Goal: Book appointment/travel/reservation

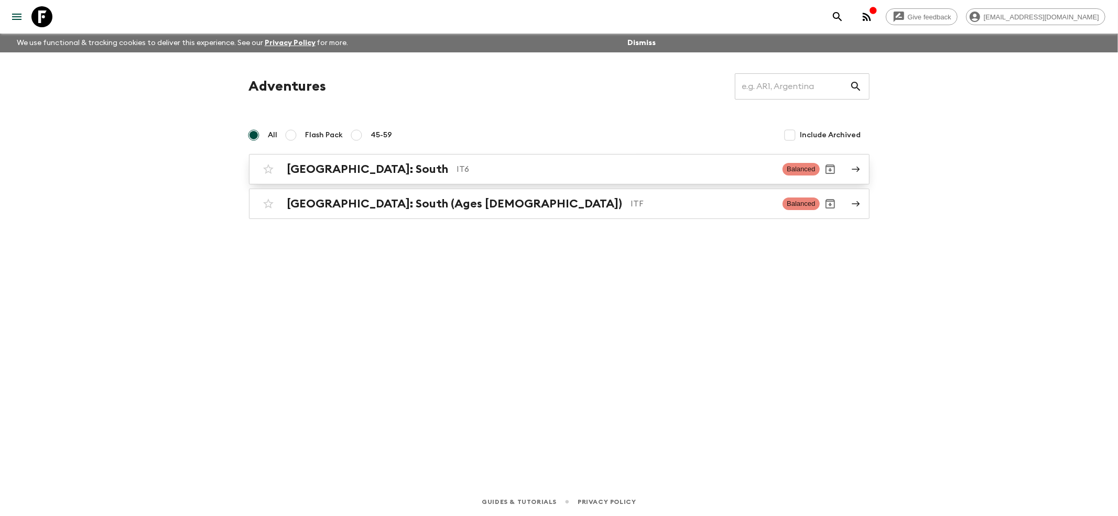
click at [305, 166] on h2 "[GEOGRAPHIC_DATA]: South" at bounding box center [367, 169] width 161 height 14
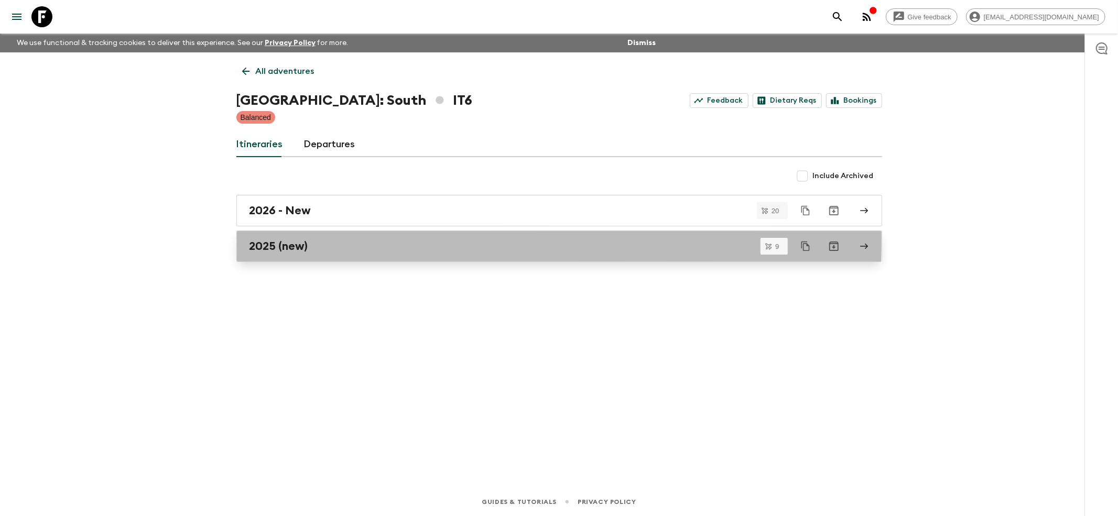
click at [285, 239] on h2 "2025 (new)" at bounding box center [278, 246] width 59 height 14
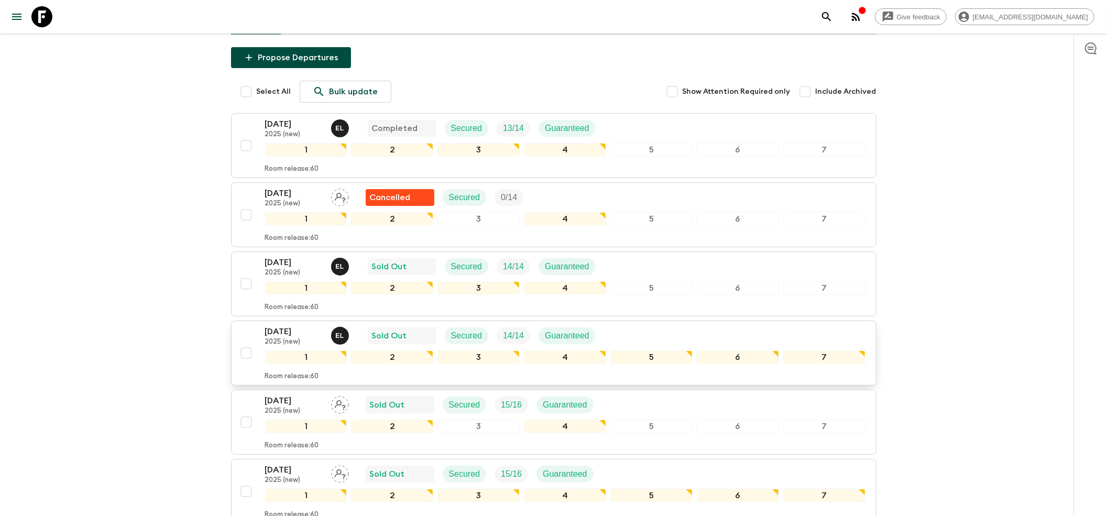
scroll to position [139, 0]
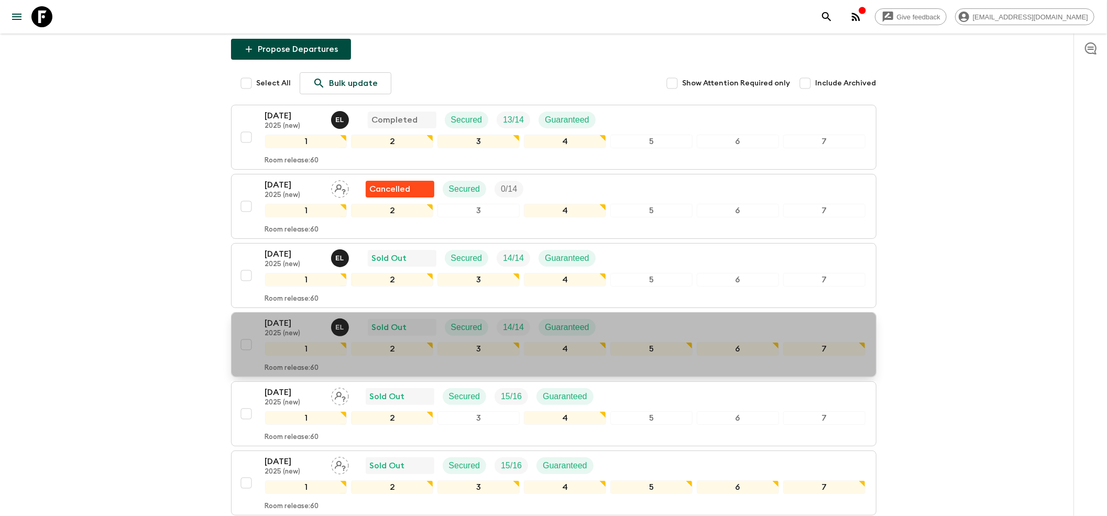
click at [296, 317] on p "[DATE]" at bounding box center [294, 323] width 58 height 13
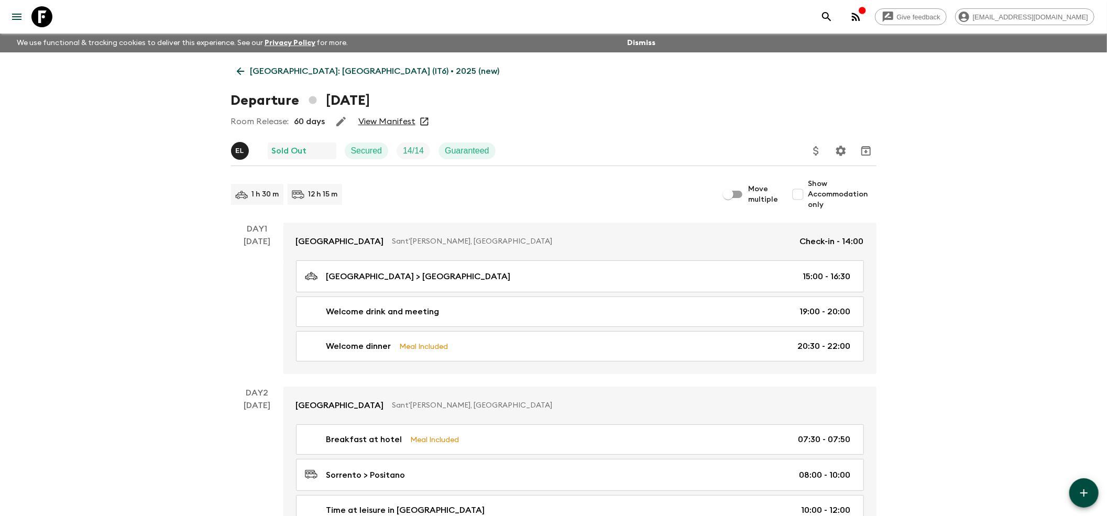
click at [375, 121] on link "View Manifest" at bounding box center [386, 121] width 57 height 10
